Goal: Communication & Community: Participate in discussion

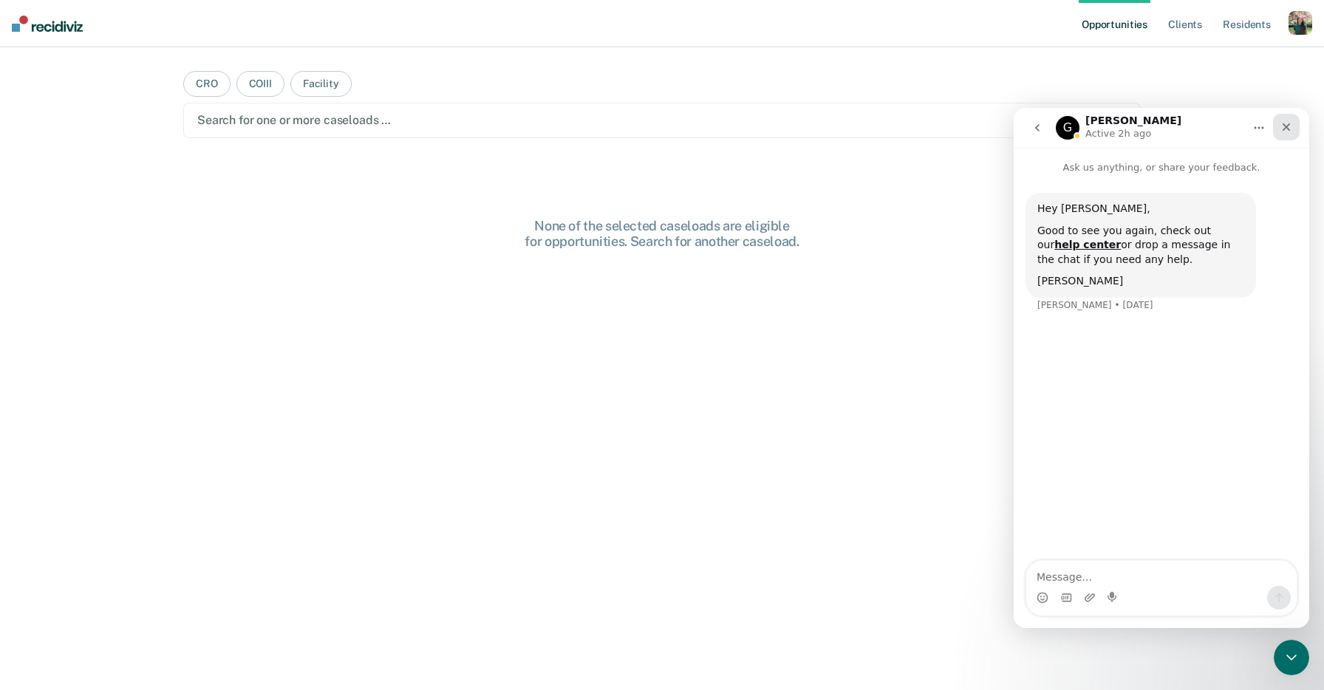
click at [1281, 126] on icon "Close" at bounding box center [1287, 127] width 12 height 12
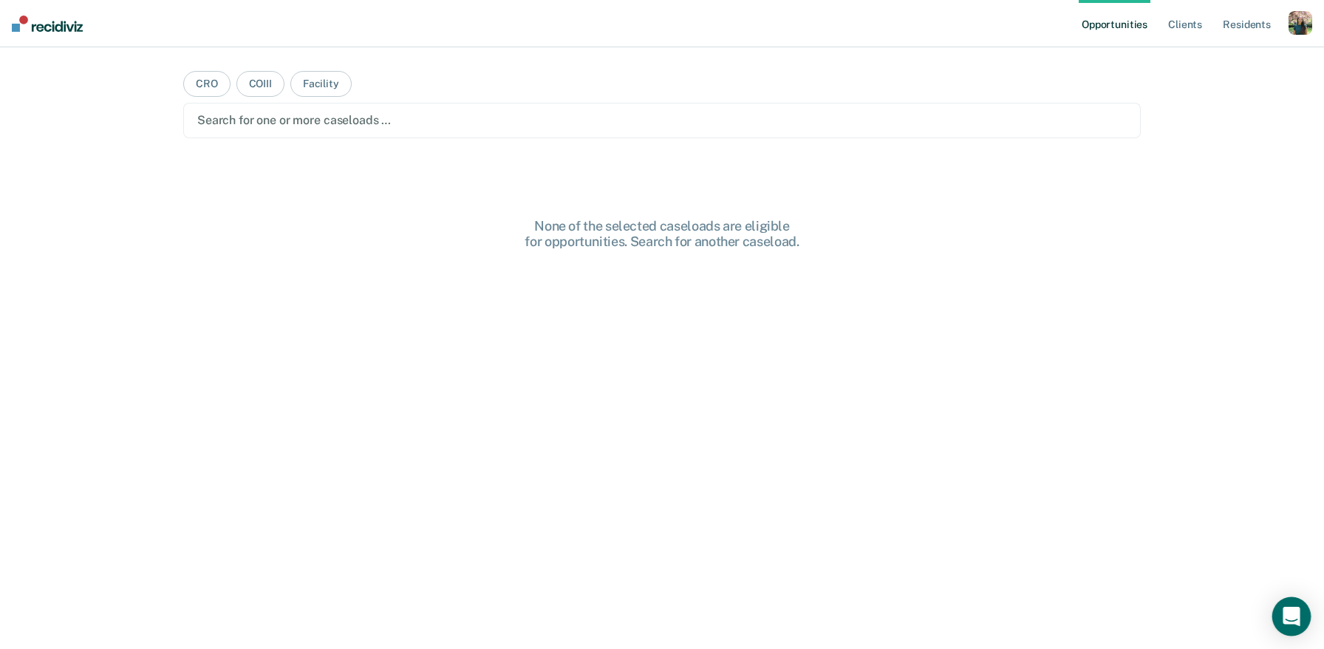
click at [1291, 613] on icon "Open Intercom Messenger" at bounding box center [1291, 616] width 17 height 19
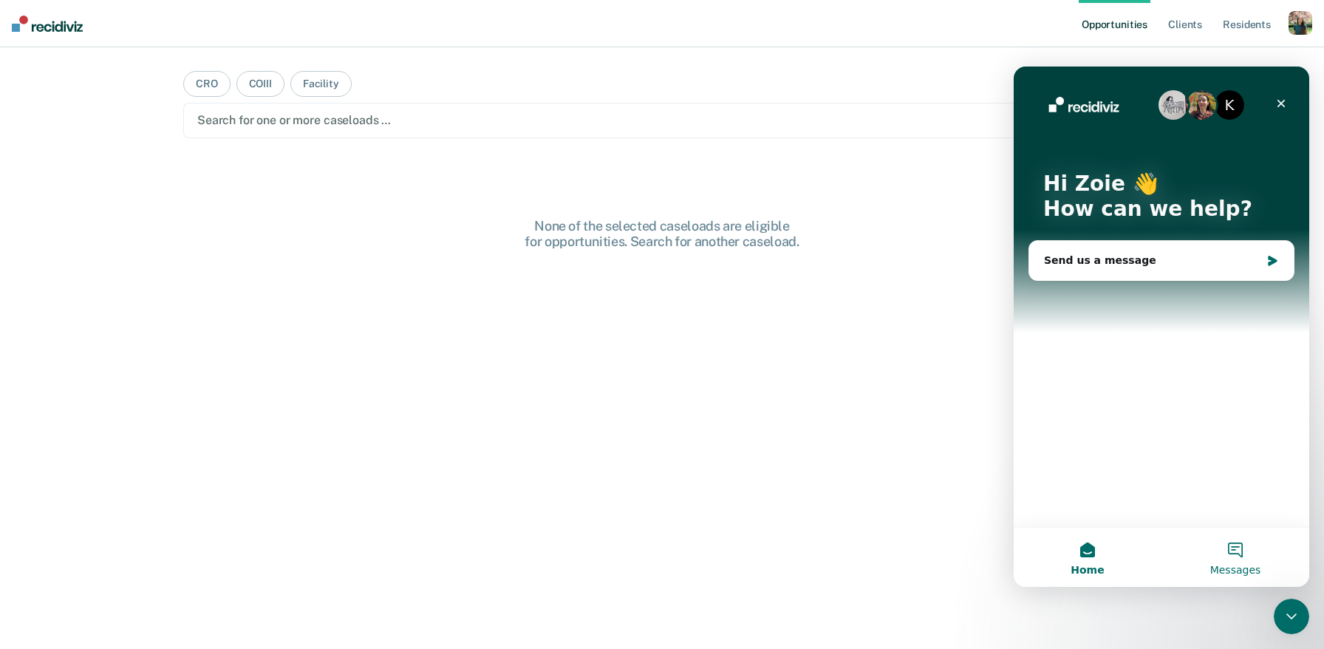
click at [1228, 552] on button "Messages" at bounding box center [1236, 557] width 148 height 59
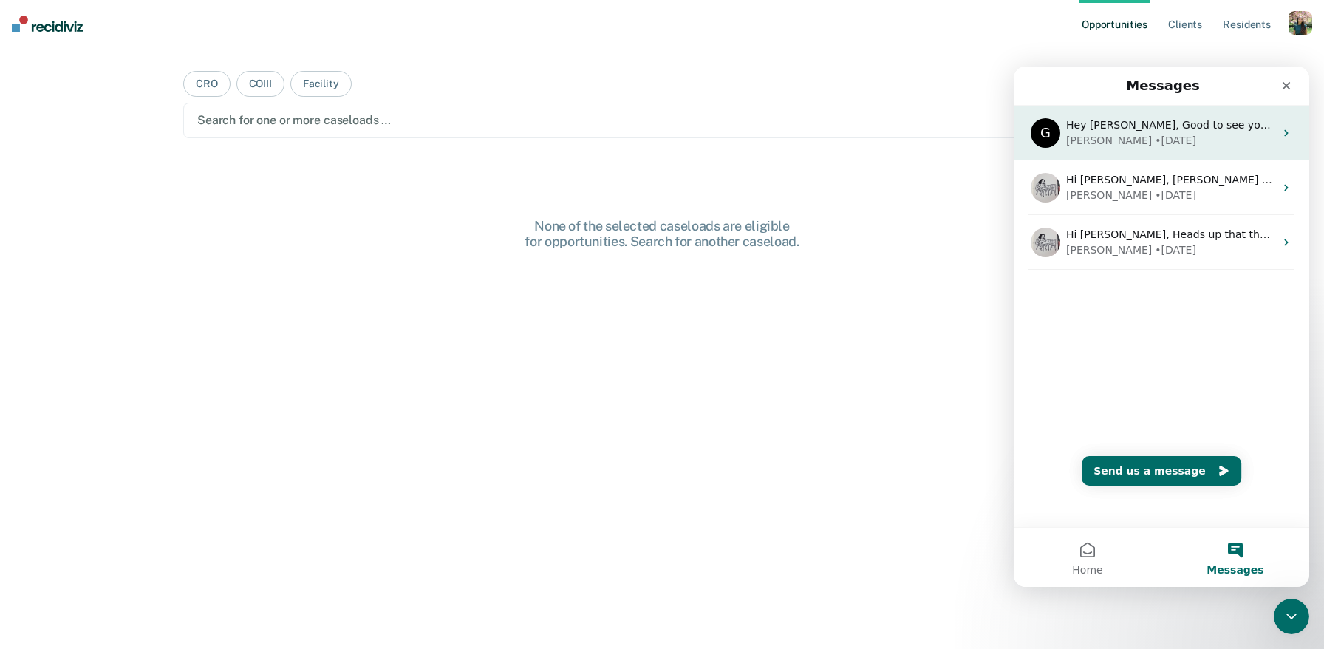
click at [1155, 137] on div "• 4d ago" at bounding box center [1175, 141] width 41 height 16
